Goal: Use online tool/utility: Use online tool/utility

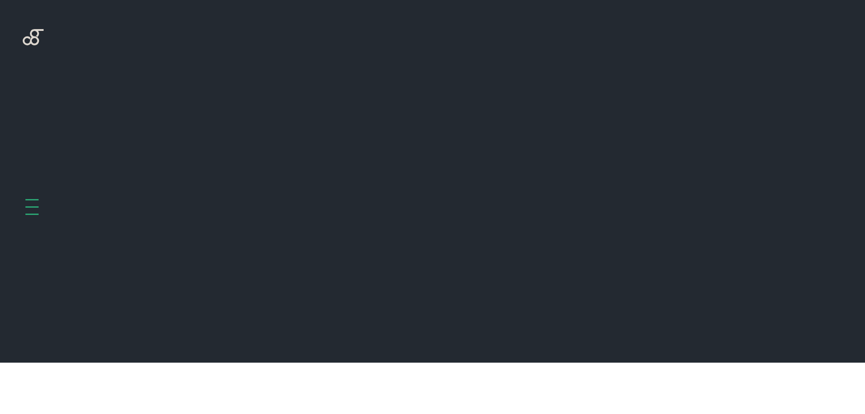
scroll to position [363, 0]
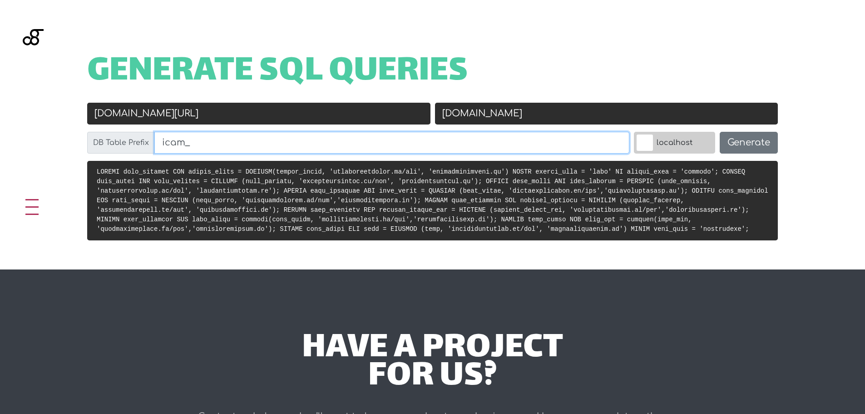
drag, startPoint x: 185, startPoint y: 137, endPoint x: 154, endPoint y: 139, distance: 30.5
click at [154, 139] on input "icam_" at bounding box center [391, 143] width 475 height 22
type input "biofilm_"
click at [554, 52] on div "Generate SQL Queries Old URL icamarredamenti.it/new New URL icamarredamenti.it …" at bounding box center [432, 134] width 865 height 269
click at [271, 114] on input "icamarredamenti.it/new" at bounding box center [258, 114] width 343 height 22
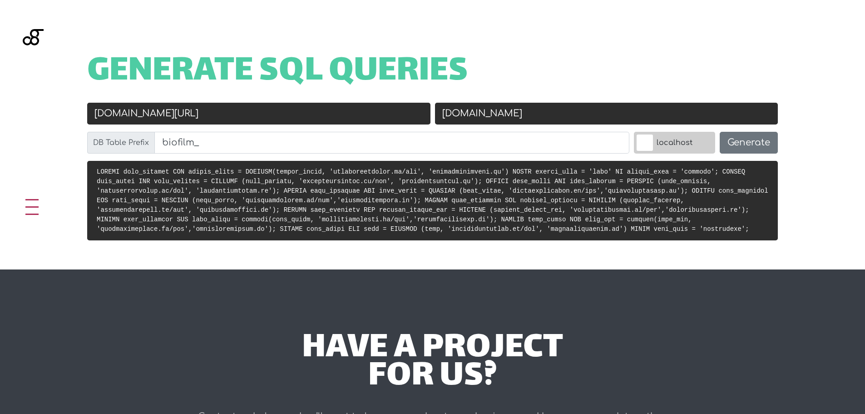
click at [271, 114] on input "icamarredamenti.it/new" at bounding box center [258, 114] width 343 height 22
paste input "[DOMAIN_NAME]"
type input "[DOMAIN_NAME]"
click at [58, 124] on div "Generate SQL Queries Old URL biofilmsrl.it New URL icamarredamenti.it DB Table …" at bounding box center [432, 134] width 865 height 269
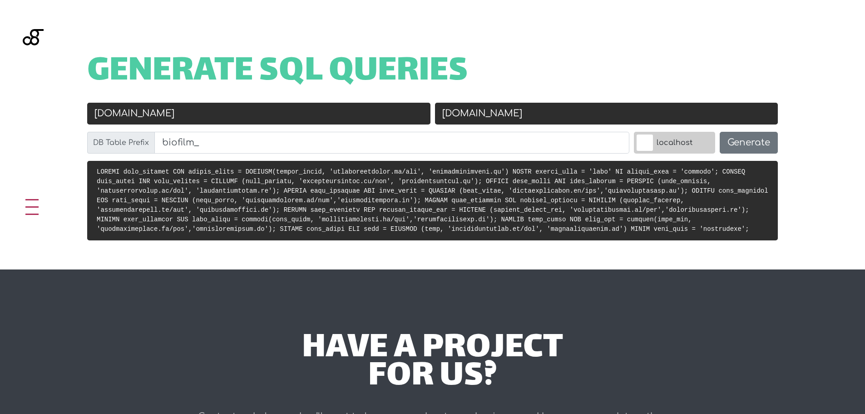
click at [570, 111] on input "icamarredamenti.it" at bounding box center [606, 114] width 343 height 22
paste input "www.biofilmsrl.it.http120.wm1.me"
drag, startPoint x: 466, startPoint y: 112, endPoint x: 431, endPoint y: 116, distance: 34.7
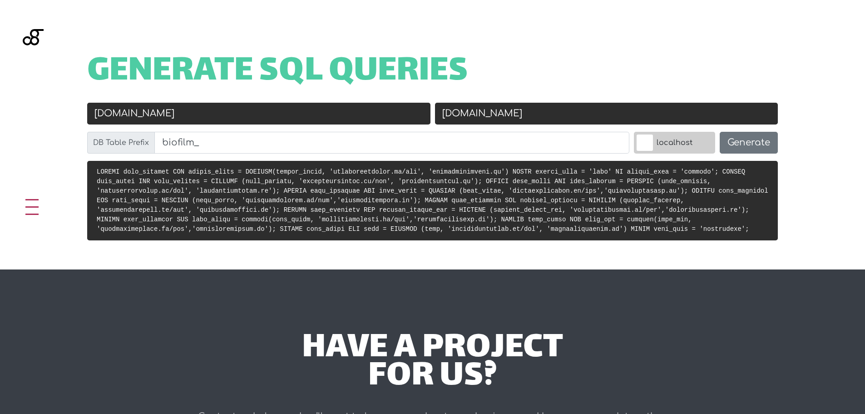
click at [431, 116] on div "Old URL biofilmsrl.it New URL www.biofilmsrl.it.http120.wm1.me DB Table Prefix …" at bounding box center [433, 132] width 696 height 58
type input "[DOMAIN_NAME]"
click at [696, 80] on h1 "Generate SQL Queries" at bounding box center [432, 72] width 691 height 28
click at [757, 139] on button "Generate" at bounding box center [749, 143] width 58 height 22
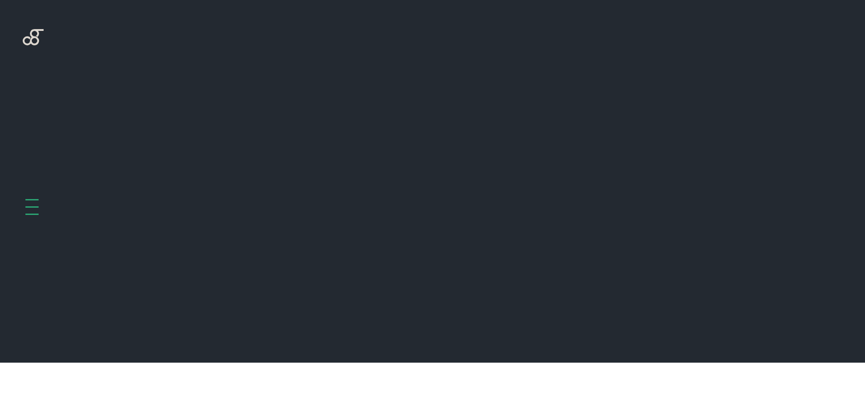
scroll to position [363, 0]
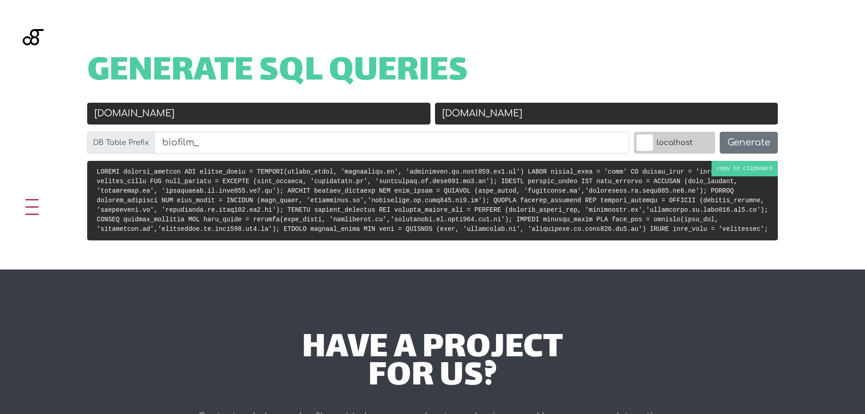
click at [341, 179] on code at bounding box center [433, 200] width 672 height 65
click at [439, 110] on input "[DOMAIN_NAME]" at bounding box center [606, 114] width 343 height 22
click at [34, 34] on img at bounding box center [33, 63] width 21 height 68
